Goal: Task Accomplishment & Management: Manage account settings

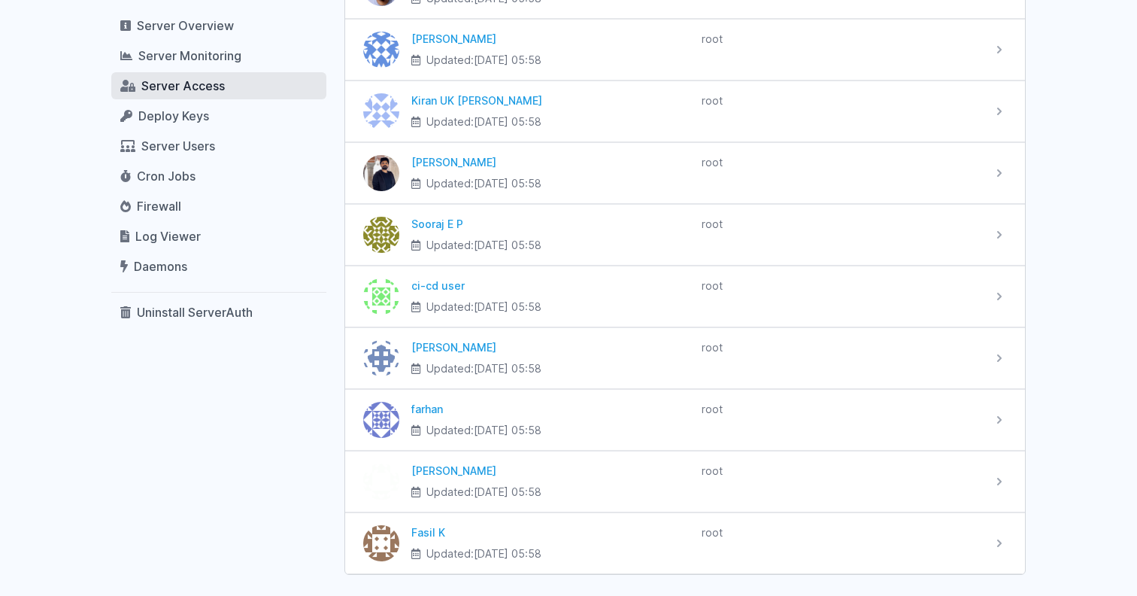
scroll to position [222, 0]
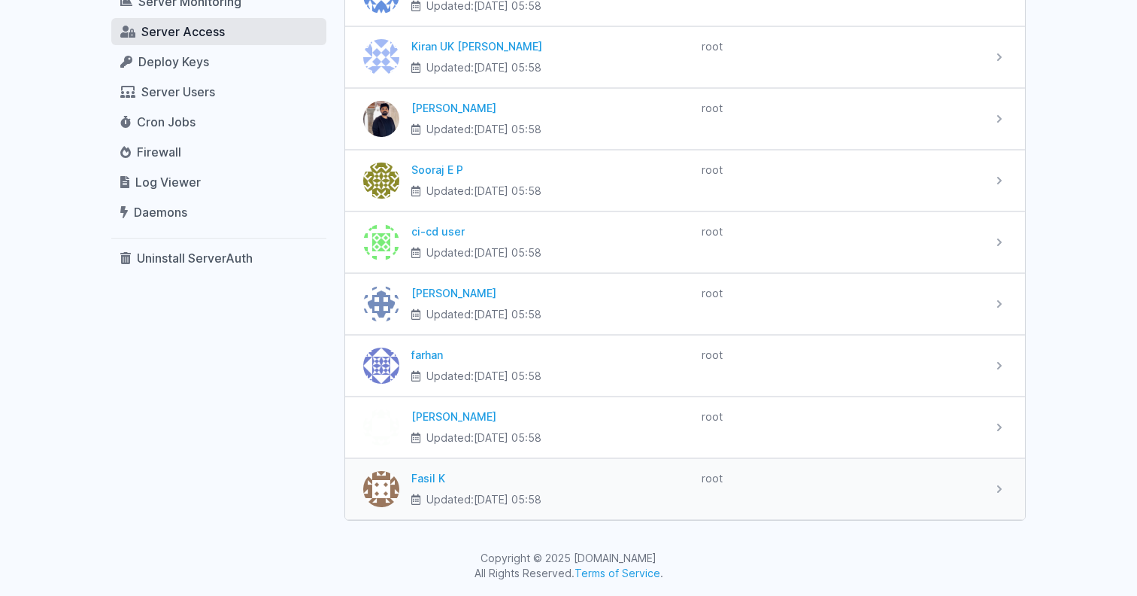
click at [990, 494] on div "Fasil K Updated: 2025-09-01 at 05:58 root" at bounding box center [695, 489] width 593 height 36
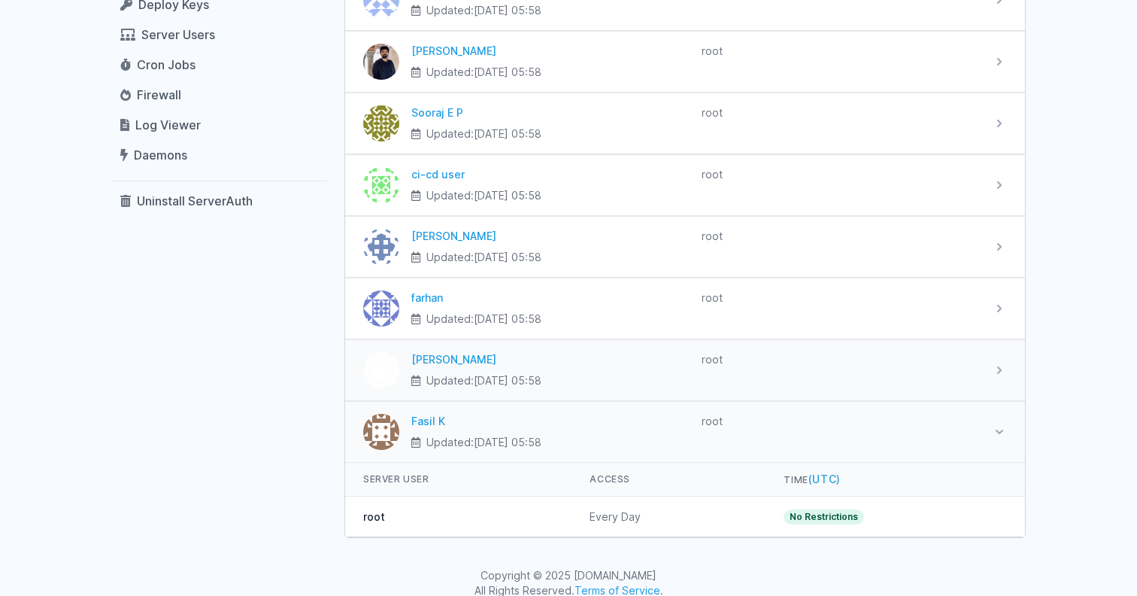
scroll to position [0, 0]
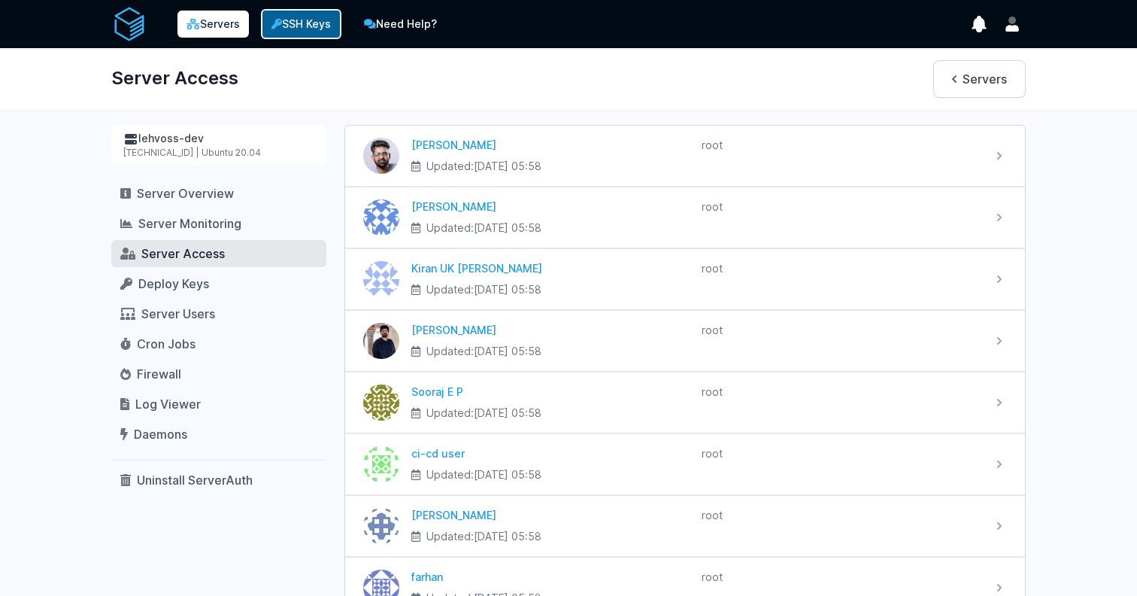
click at [302, 34] on link "SSH Keys" at bounding box center [301, 24] width 80 height 30
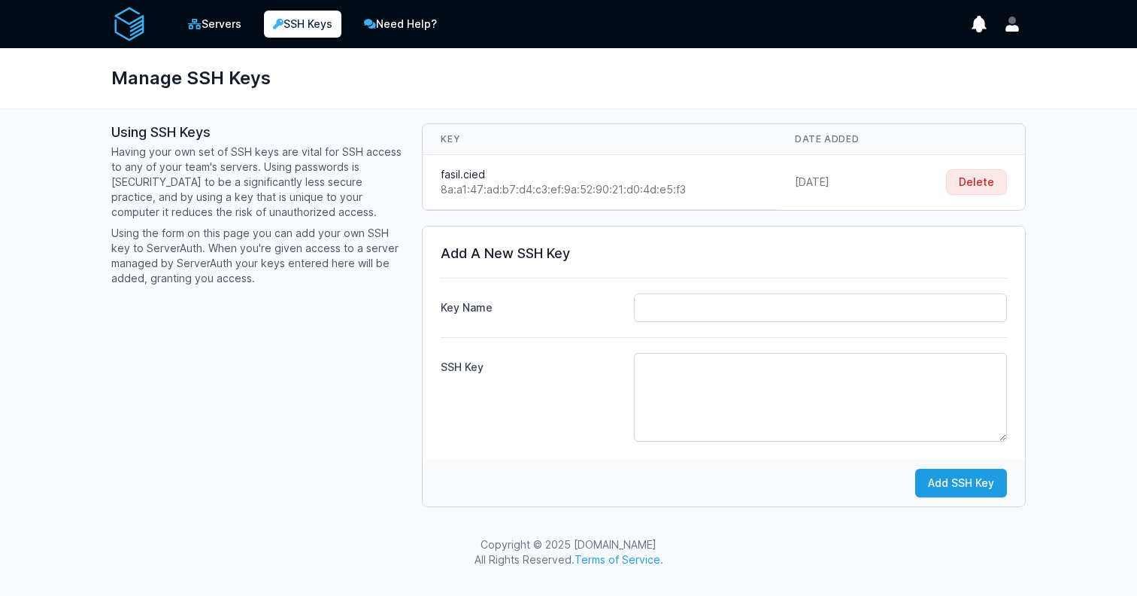
click at [833, 158] on td "[DATE]" at bounding box center [840, 182] width 126 height 55
click at [661, 183] on div "8a:a1:47:ad:b7:d4:c3:ef:9a:52:90:21:d0:4d:e5:f3" at bounding box center [600, 189] width 318 height 15
click at [505, 183] on div "8a:a1:47:ad:b7:d4:c3:ef:9a:52:90:21:d0:4d:e5:f3" at bounding box center [600, 189] width 318 height 15
